Goal: Register for event/course

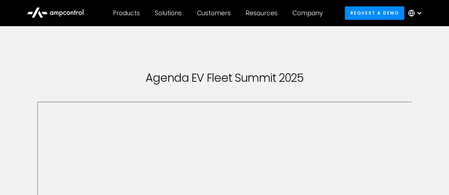
click at [49, 11] on icon at bounding box center [55, 12] width 57 height 17
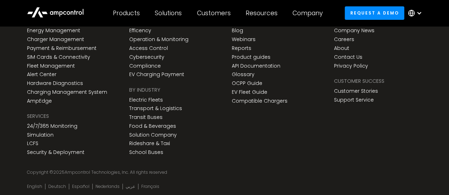
scroll to position [2682, 0]
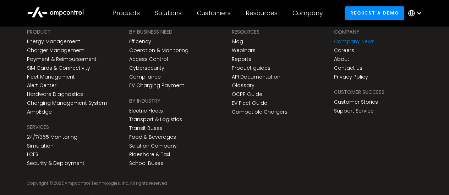
click at [347, 39] on link "Company News" at bounding box center [354, 42] width 40 height 6
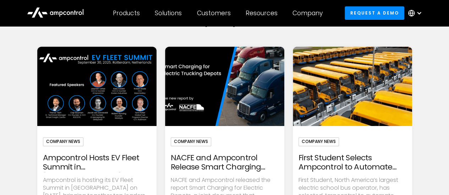
scroll to position [106, 0]
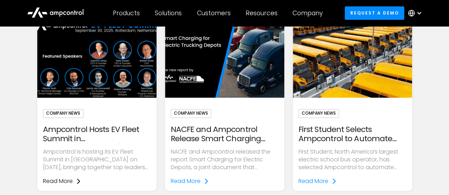
click at [60, 181] on div "Read More" at bounding box center [58, 182] width 30 height 8
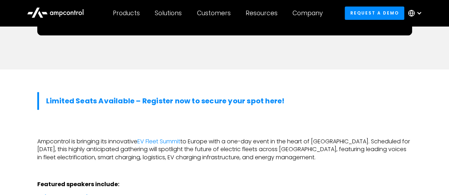
scroll to position [355, 0]
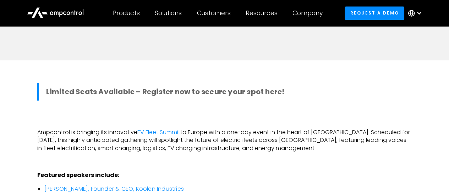
click at [144, 87] on strong "Limited Seats Available – Register now to secure your spot here!" at bounding box center [165, 92] width 238 height 10
